Goal: Information Seeking & Learning: Learn about a topic

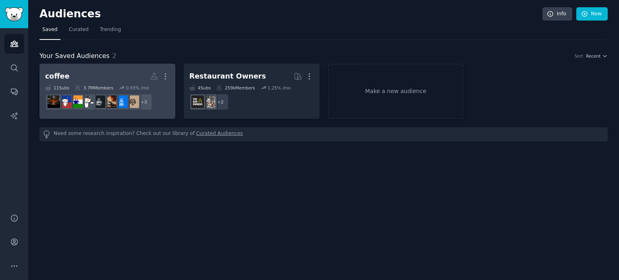
click at [123, 76] on h2 "coffee More" at bounding box center [107, 76] width 125 height 14
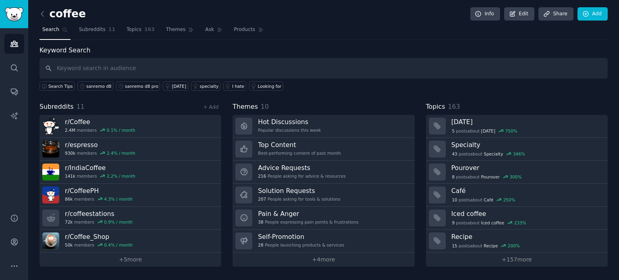
click at [140, 65] on input "text" at bounding box center [324, 68] width 568 height 21
type input "la marzocco strada X"
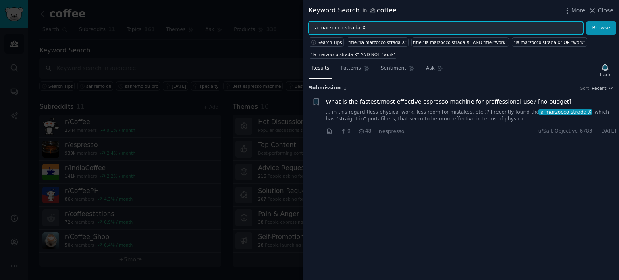
click at [368, 27] on input "la marzocco strada X" at bounding box center [446, 28] width 275 height 14
type input "la marzocco strada"
click at [586, 21] on button "Browse" at bounding box center [601, 28] width 30 height 14
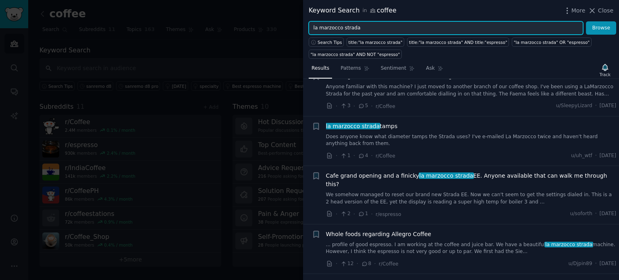
scroll to position [947, 0]
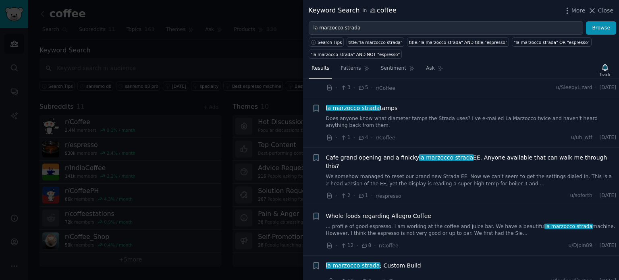
click at [227, 48] on div at bounding box center [309, 140] width 619 height 280
